Goal: Complete application form

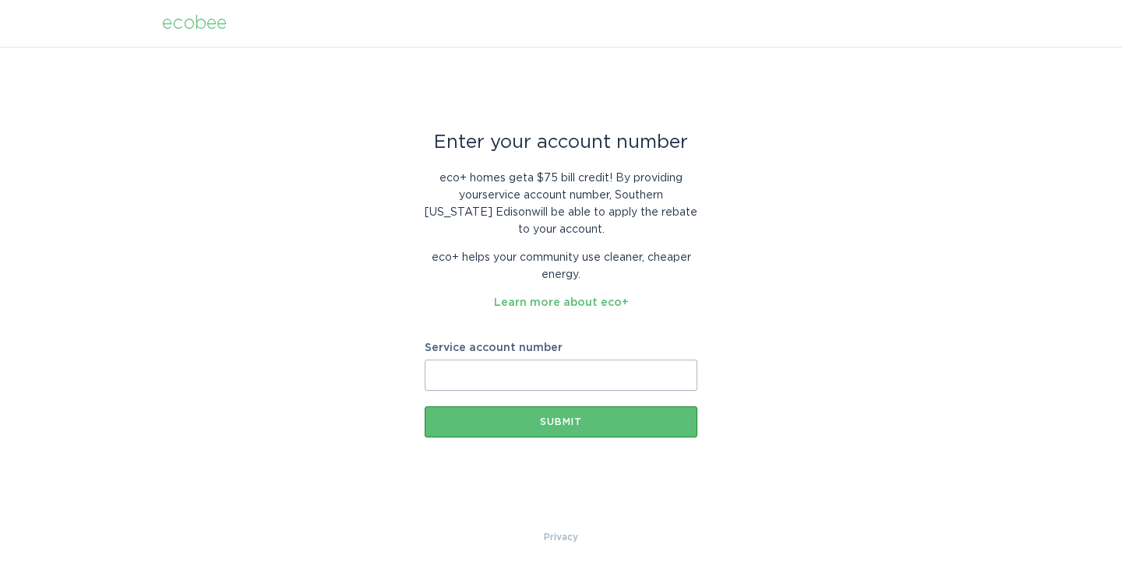
click at [523, 379] on input "Service account number" at bounding box center [561, 375] width 273 height 31
paste input "4616617"
type input "4616617"
click at [543, 379] on input "4616617" at bounding box center [561, 375] width 273 height 31
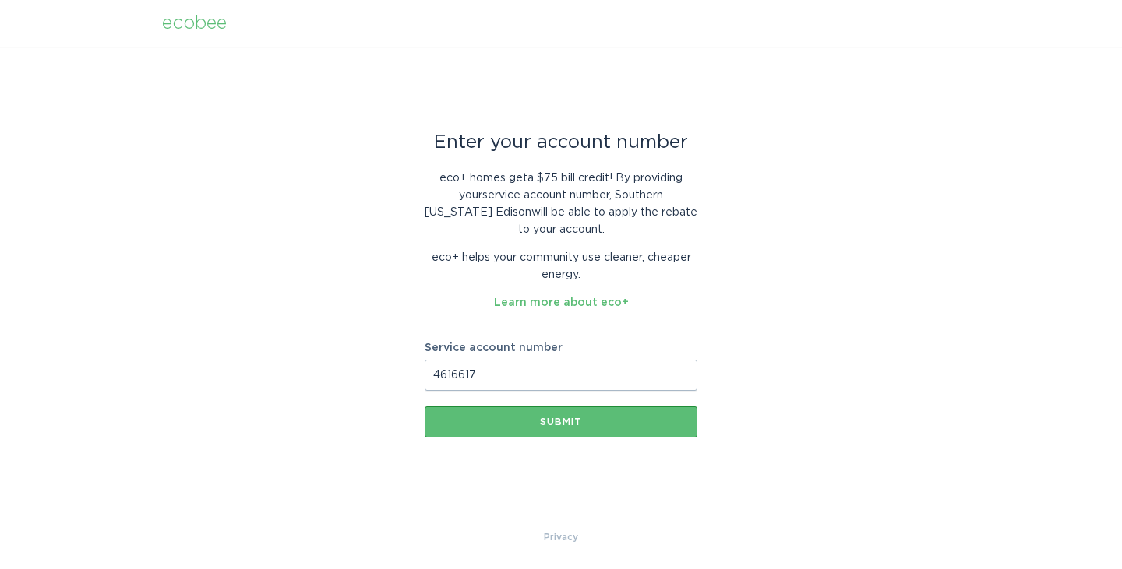
click at [543, 379] on input "4616617" at bounding box center [561, 375] width 273 height 31
click at [543, 379] on input "Service account number" at bounding box center [561, 375] width 273 height 31
type input "700996876118"
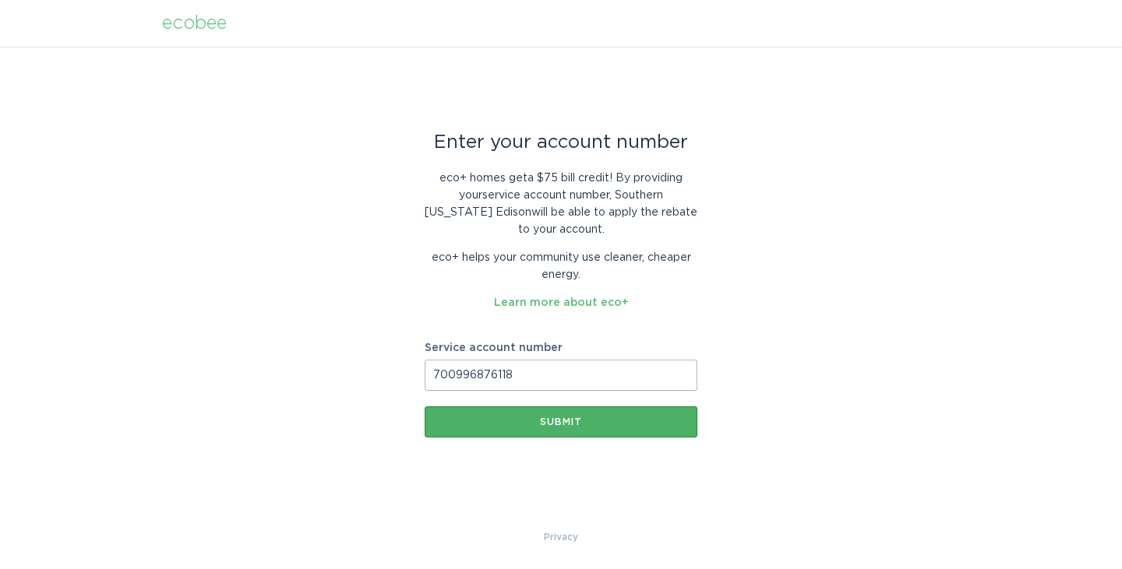
click at [572, 422] on div "Submit" at bounding box center [560, 421] width 257 height 9
